Goal: Task Accomplishment & Management: Manage account settings

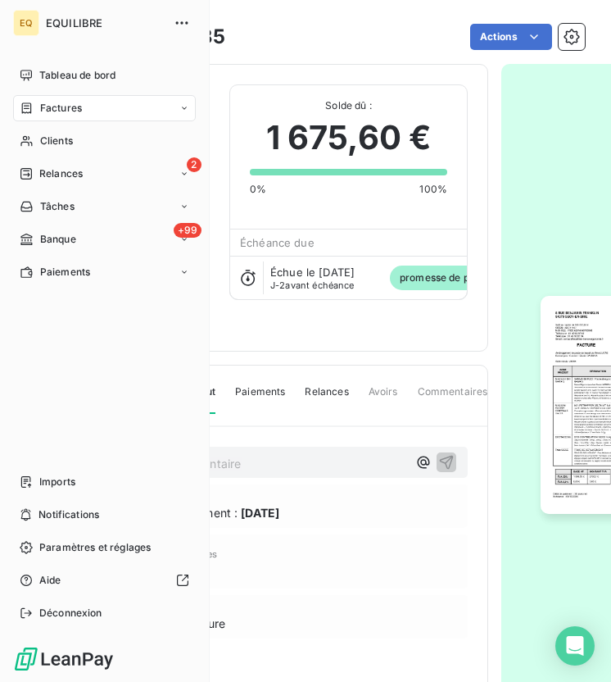
click at [29, 105] on icon at bounding box center [27, 108] width 14 height 13
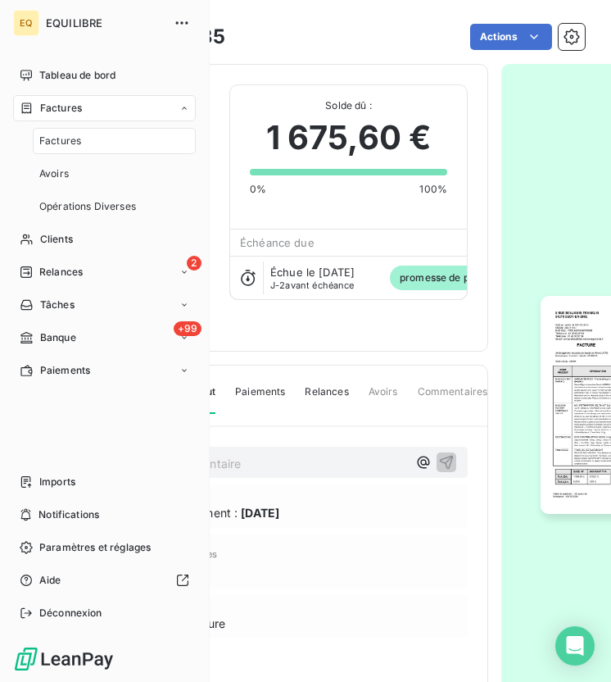
click at [61, 104] on span "Factures" at bounding box center [61, 108] width 42 height 15
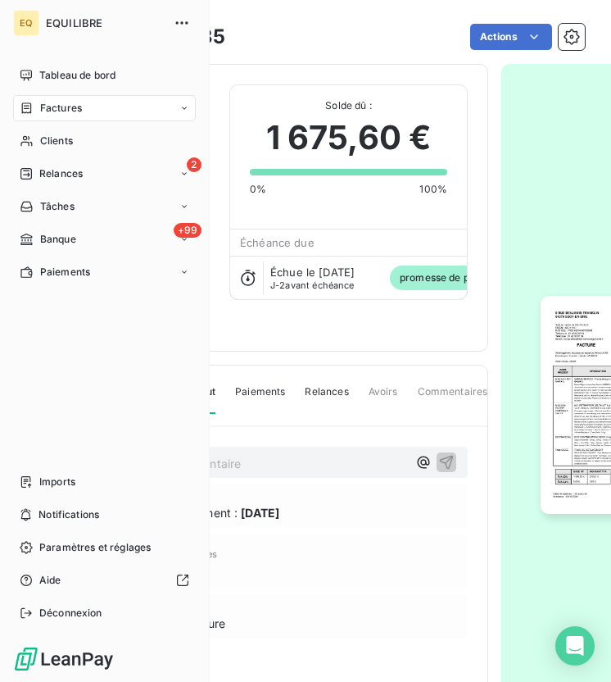
click at [61, 104] on span "Factures" at bounding box center [61, 108] width 42 height 15
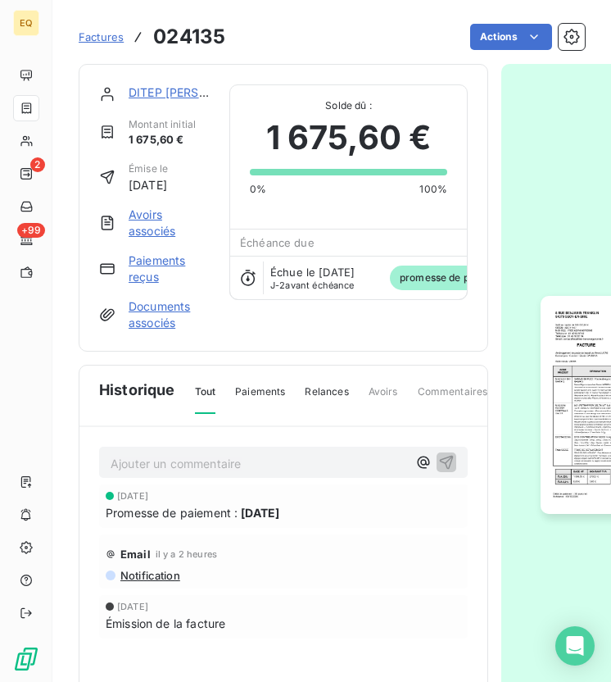
click at [96, 34] on span "Factures" at bounding box center [101, 36] width 45 height 13
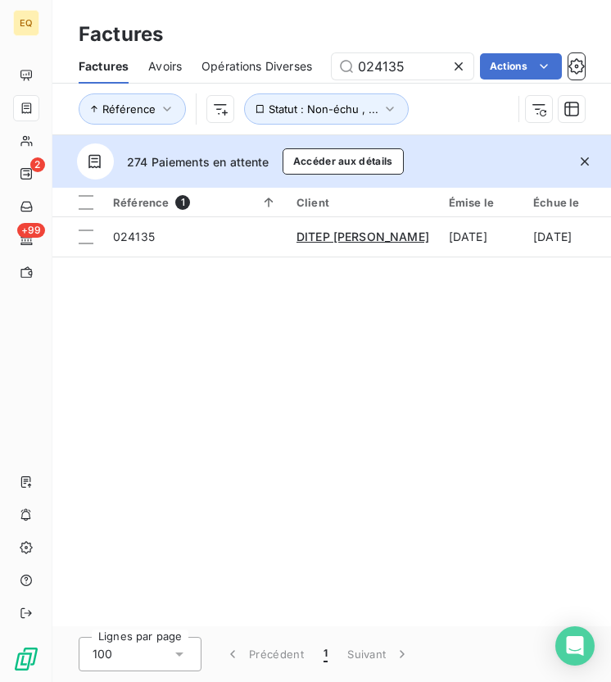
click at [452, 56] on div at bounding box center [462, 66] width 23 height 26
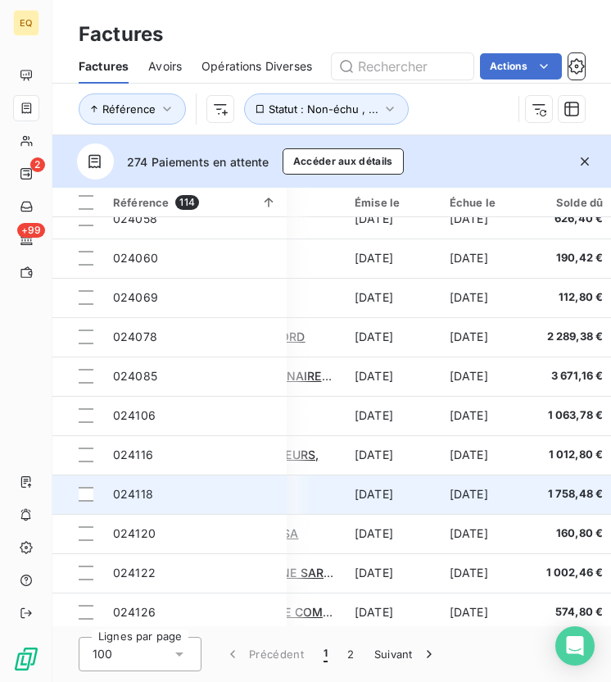
scroll to position [1510, 166]
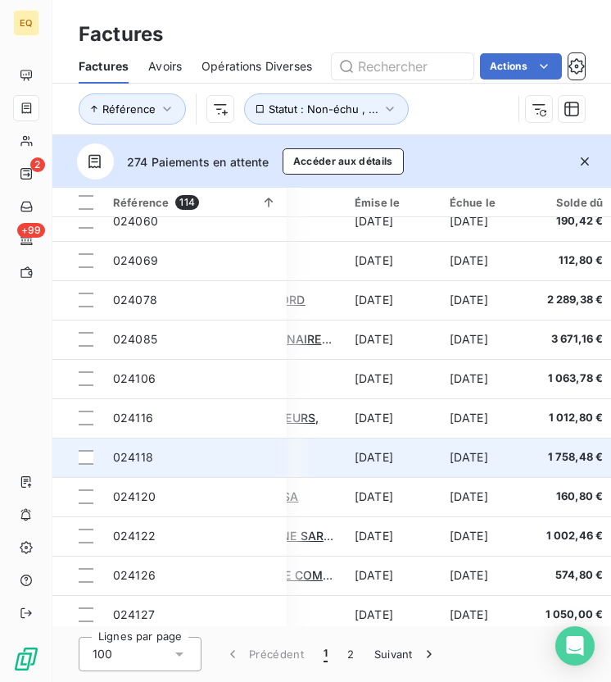
click at [147, 461] on span "024118" at bounding box center [133, 457] width 40 height 14
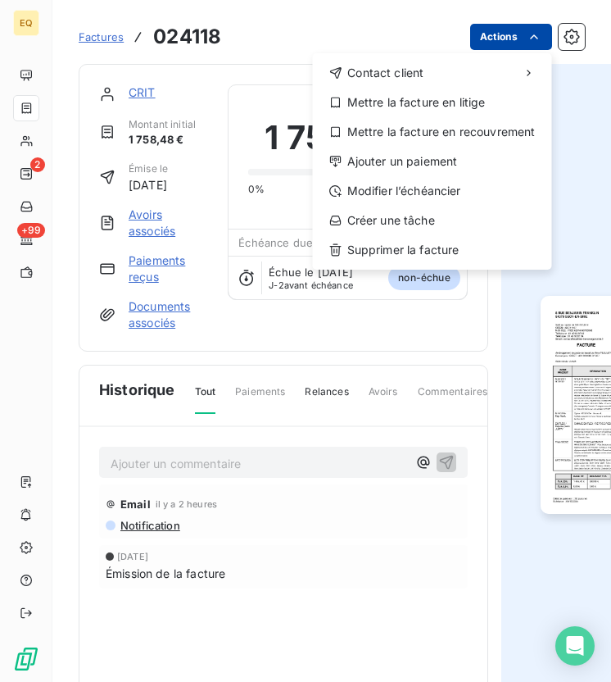
click at [515, 40] on html "EQ 2 +99 Factures 024118 Actions Contact client Mettre la facture en litige Met…" at bounding box center [305, 341] width 611 height 682
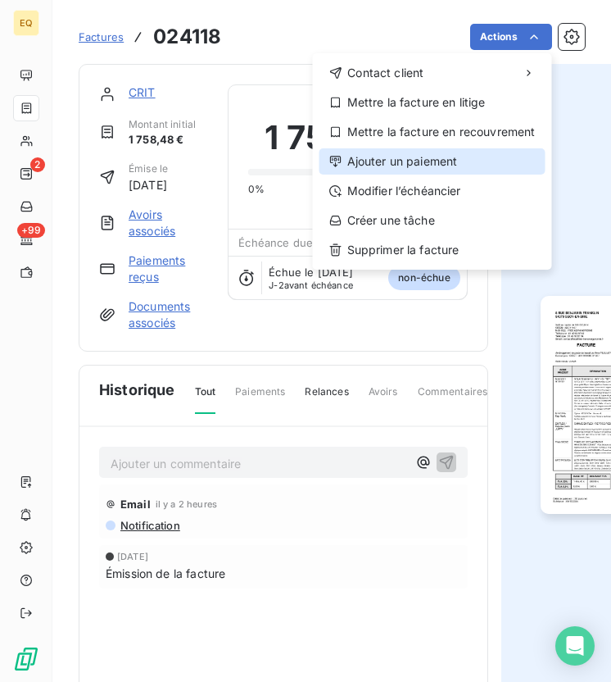
click at [413, 156] on div "Ajouter un paiement" at bounding box center [432, 161] width 226 height 26
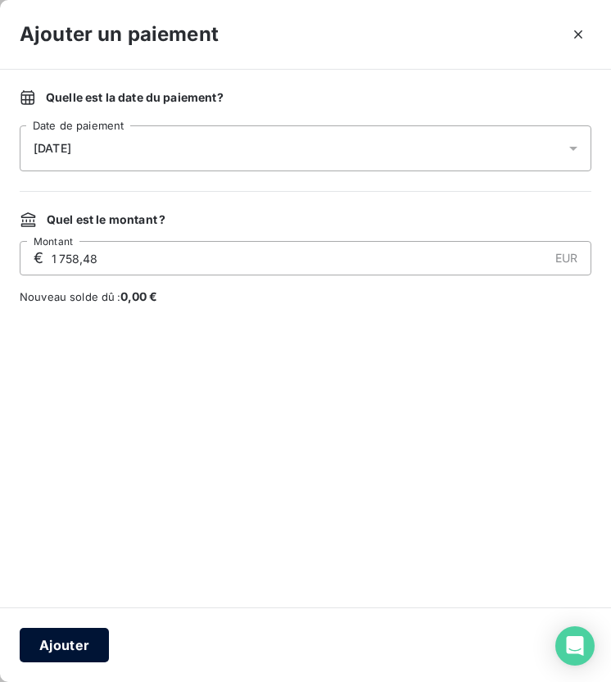
click at [53, 641] on button "Ajouter" at bounding box center [64, 644] width 89 height 34
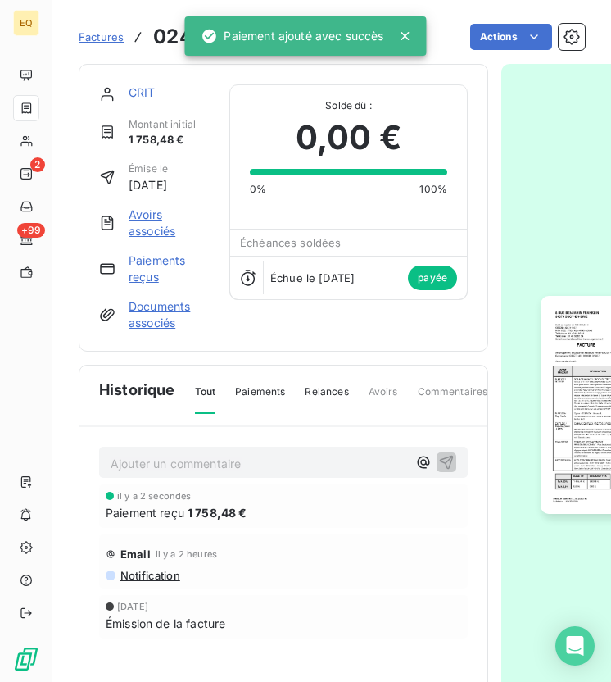
click at [97, 43] on link "Factures" at bounding box center [101, 37] width 45 height 16
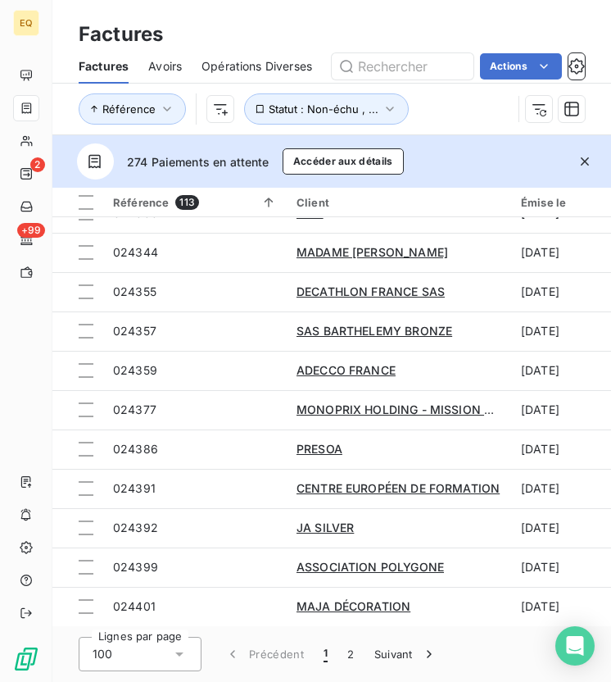
scroll to position [3530, 0]
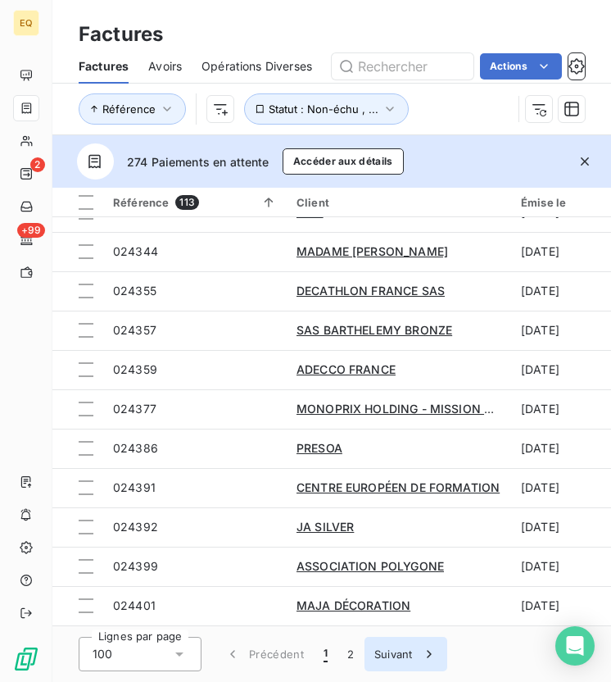
click at [392, 650] on button "Suivant" at bounding box center [406, 653] width 83 height 34
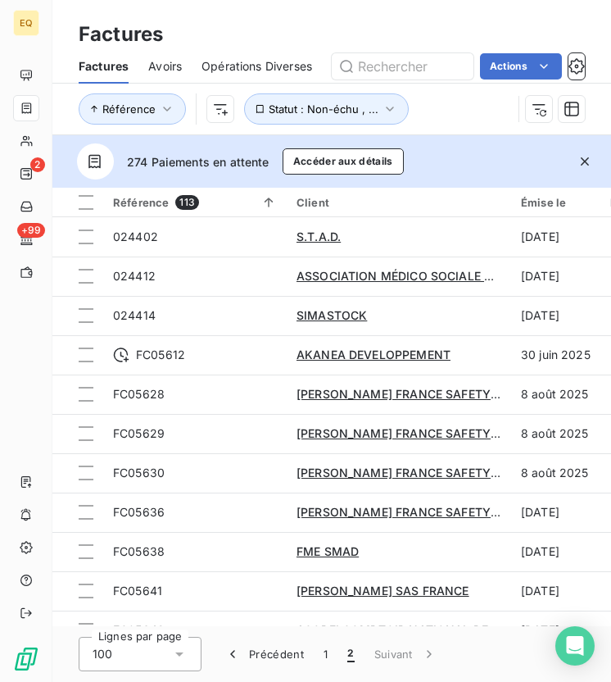
scroll to position [109, 0]
